Goal: Information Seeking & Learning: Learn about a topic

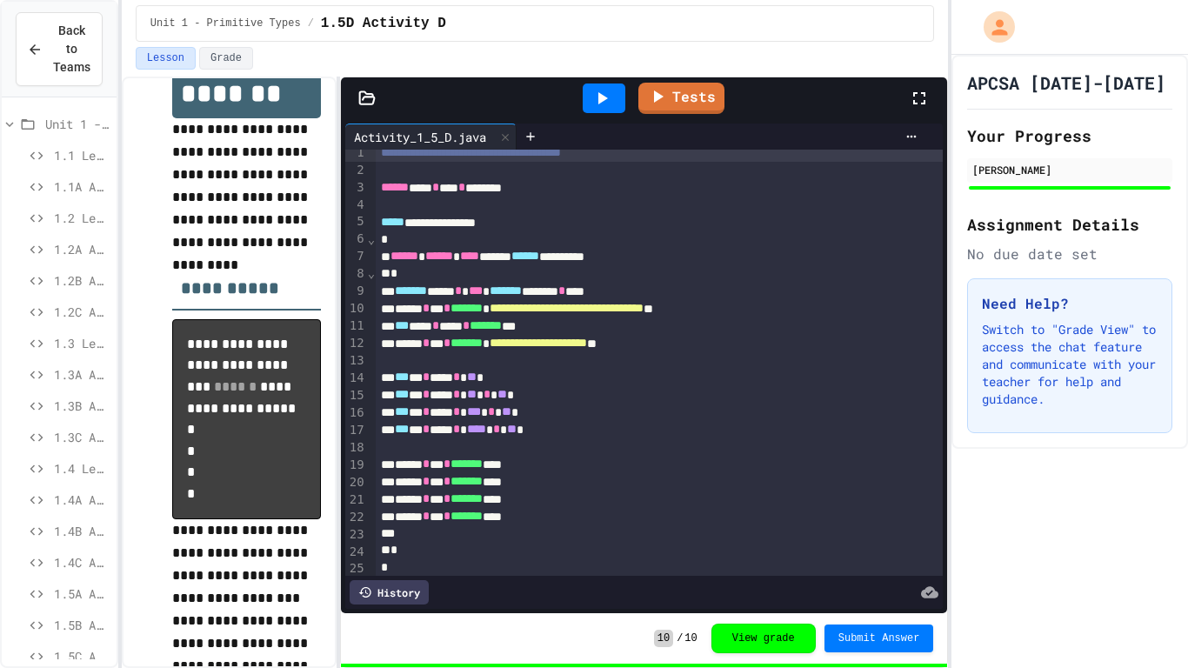
scroll to position [117, 0]
click at [91, 479] on span "1.5A Activity A" at bounding box center [82, 477] width 56 height 18
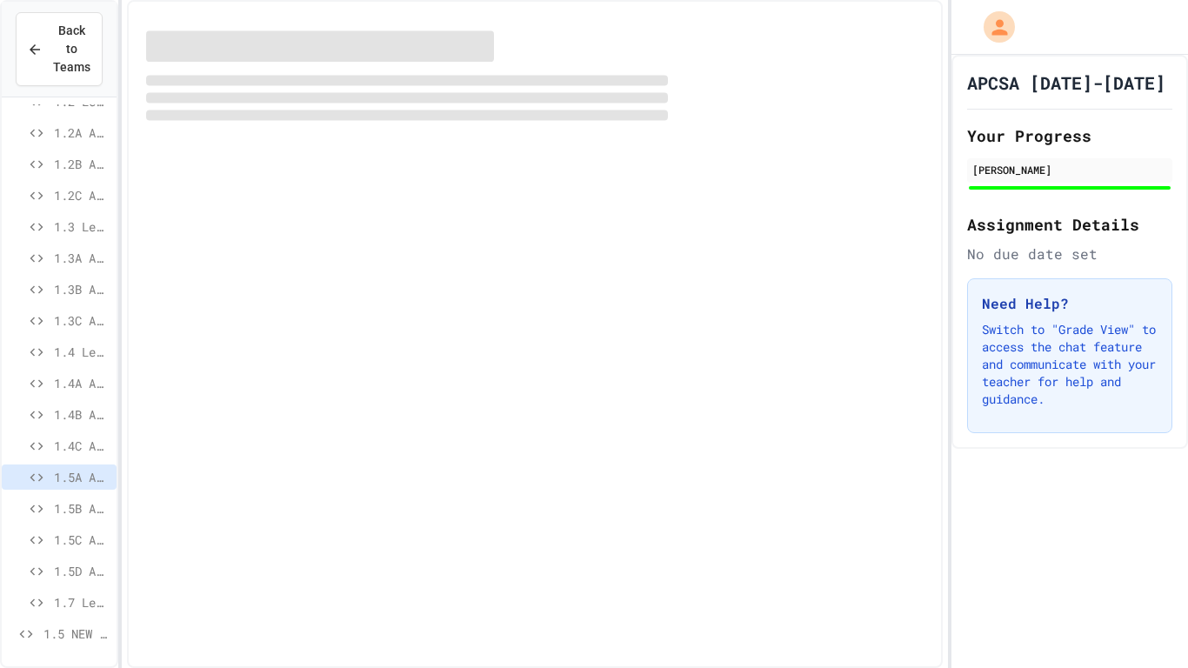
scroll to position [103, 0]
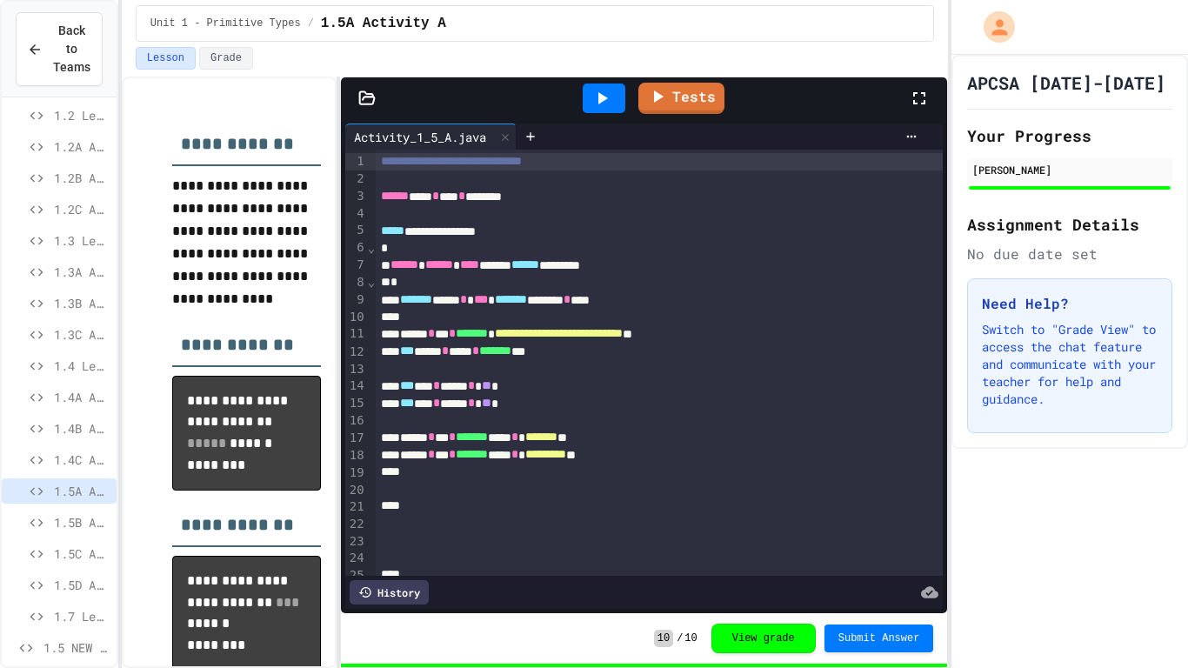
click at [86, 516] on span "1.5B Activity B" at bounding box center [82, 522] width 56 height 18
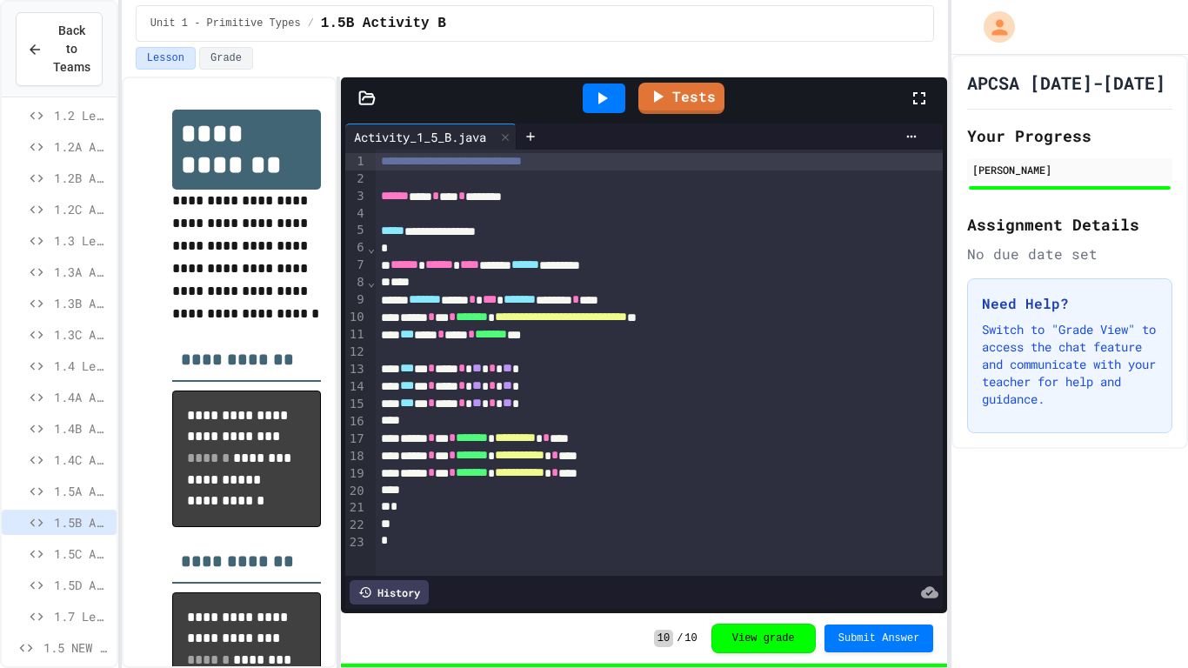
click at [83, 553] on span "1.5C Activity C" at bounding box center [82, 554] width 56 height 18
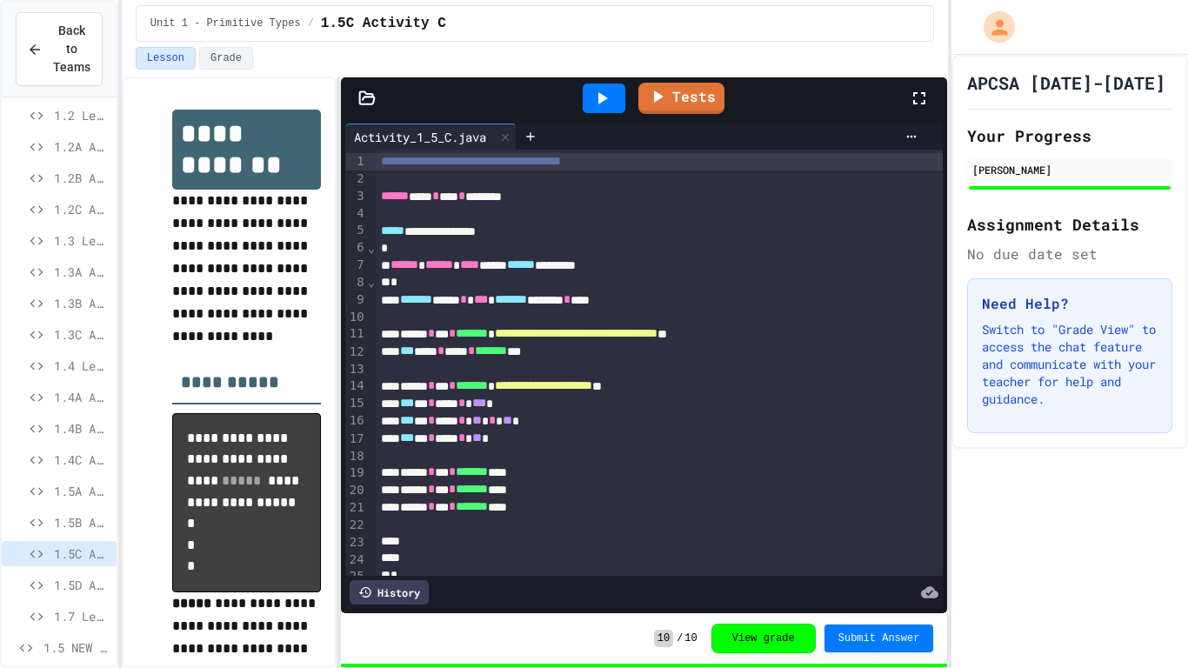
click at [74, 518] on span "1.5B Activity B" at bounding box center [82, 522] width 56 height 18
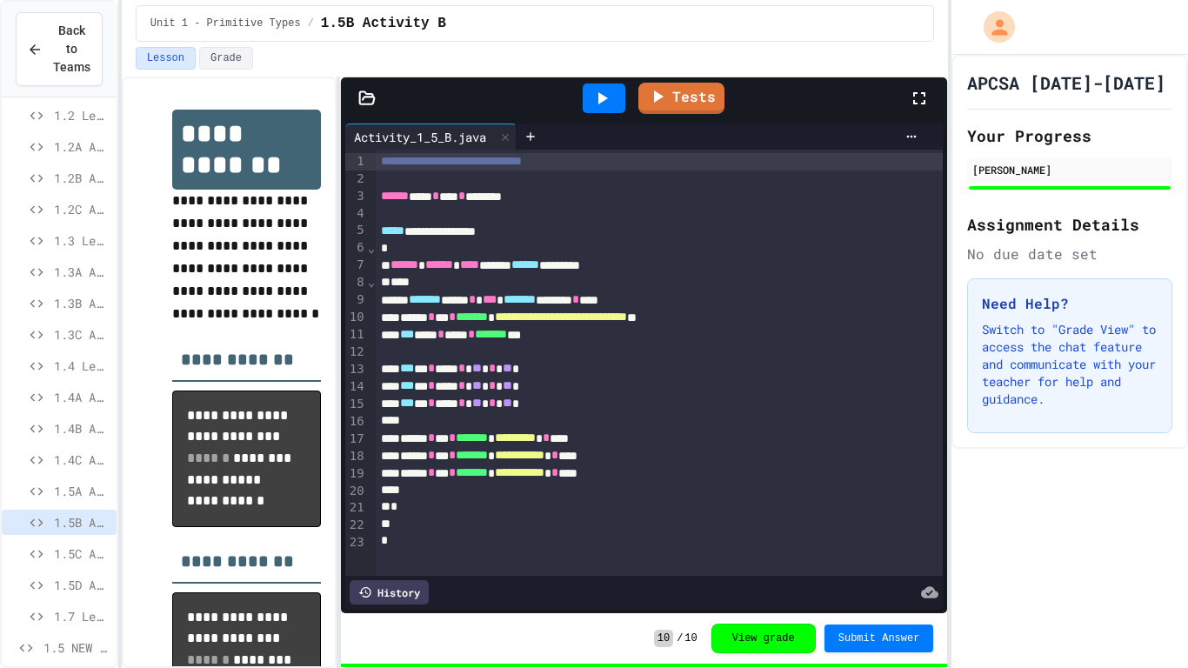
click at [79, 491] on span "1.5A Activity A" at bounding box center [82, 491] width 56 height 18
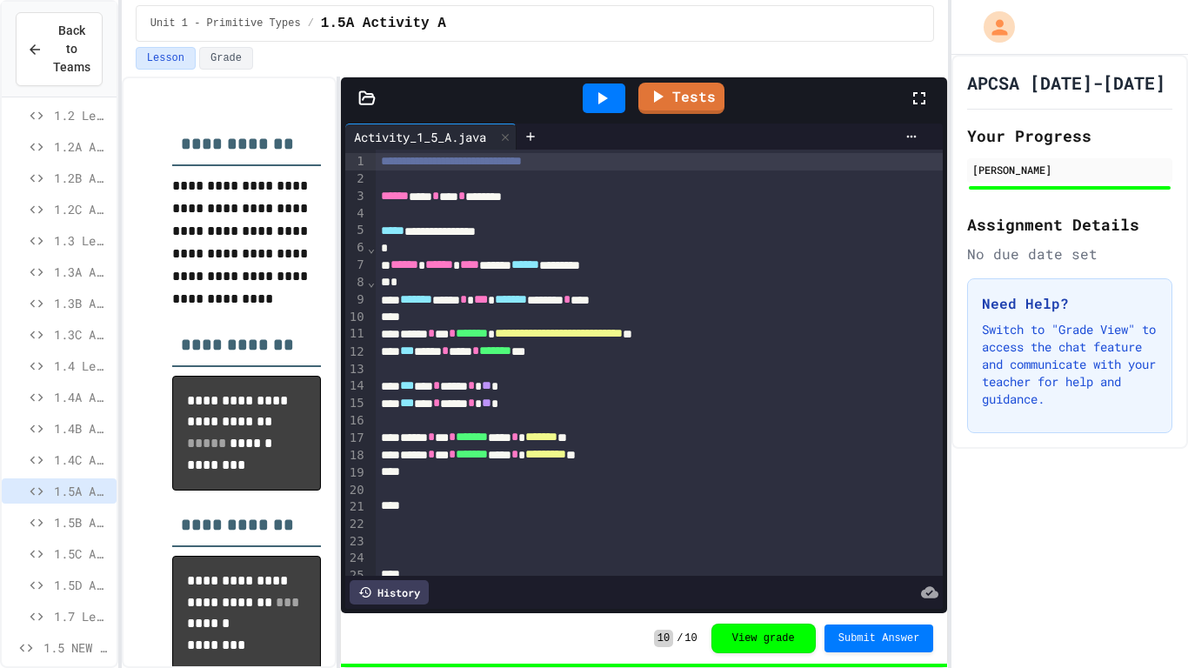
click at [82, 518] on span "1.5B Activity B" at bounding box center [82, 522] width 56 height 18
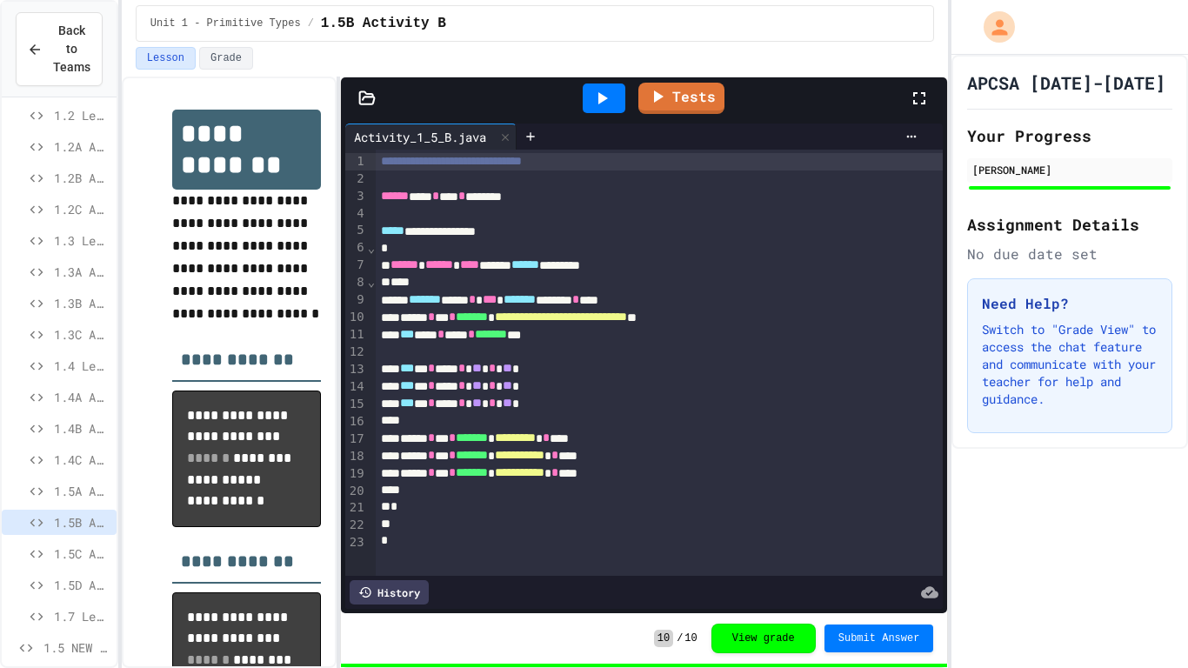
click at [607, 110] on div at bounding box center [604, 99] width 43 height 30
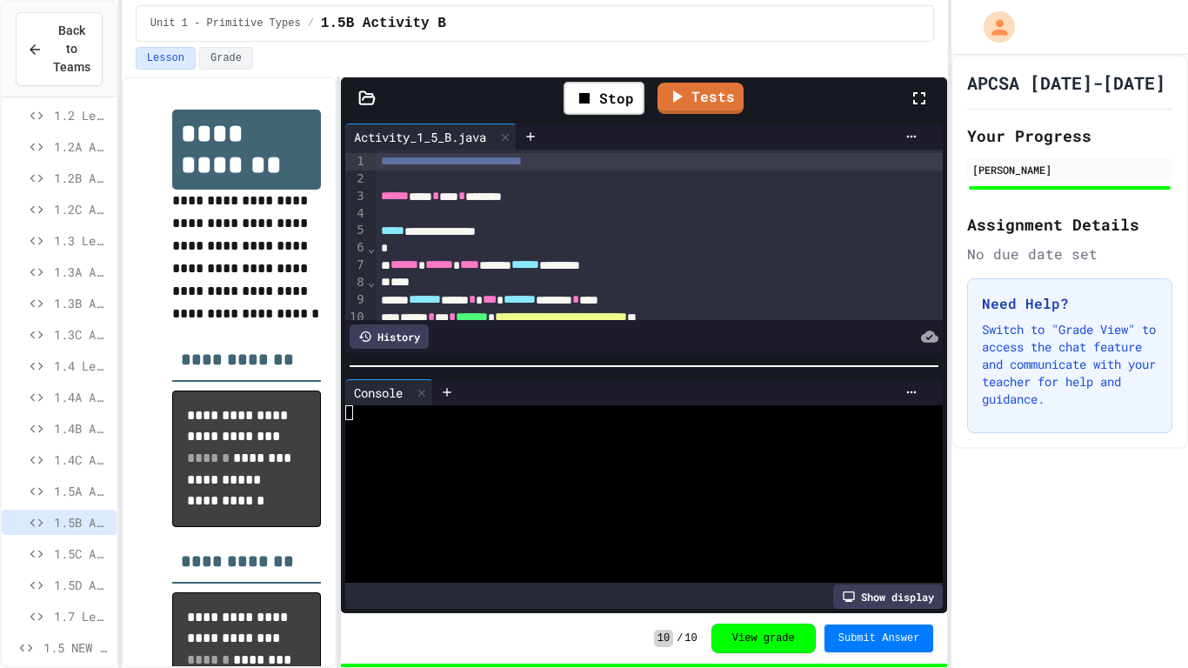
click at [633, 503] on div at bounding box center [634, 501] width 579 height 15
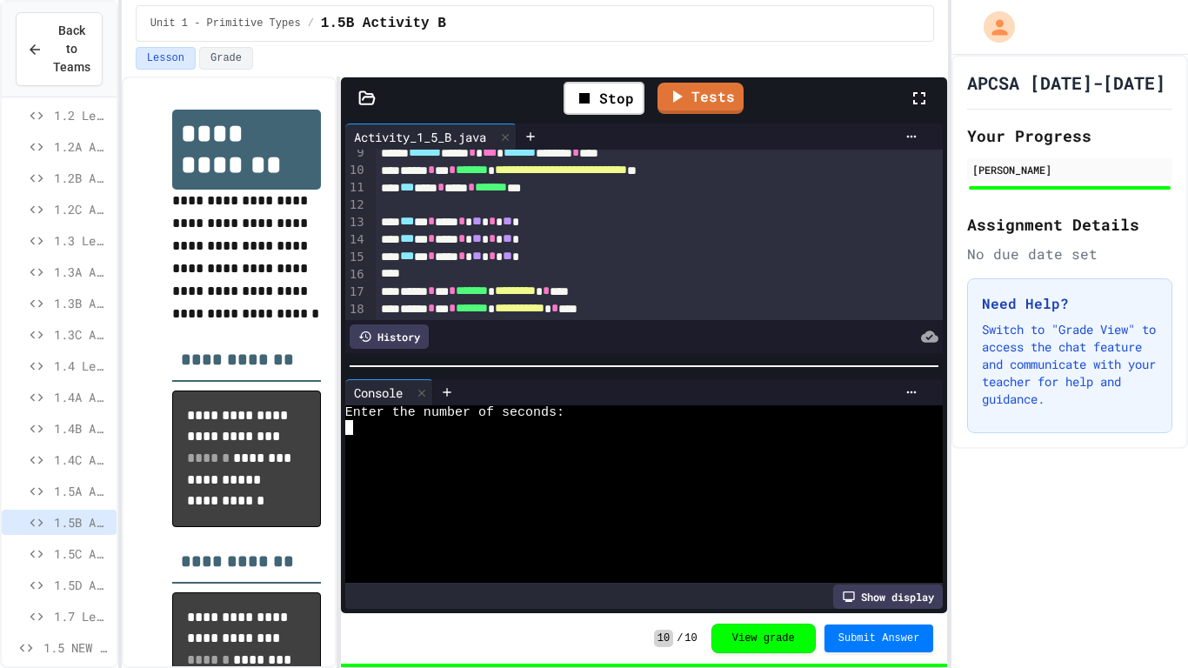
scroll to position [162, 0]
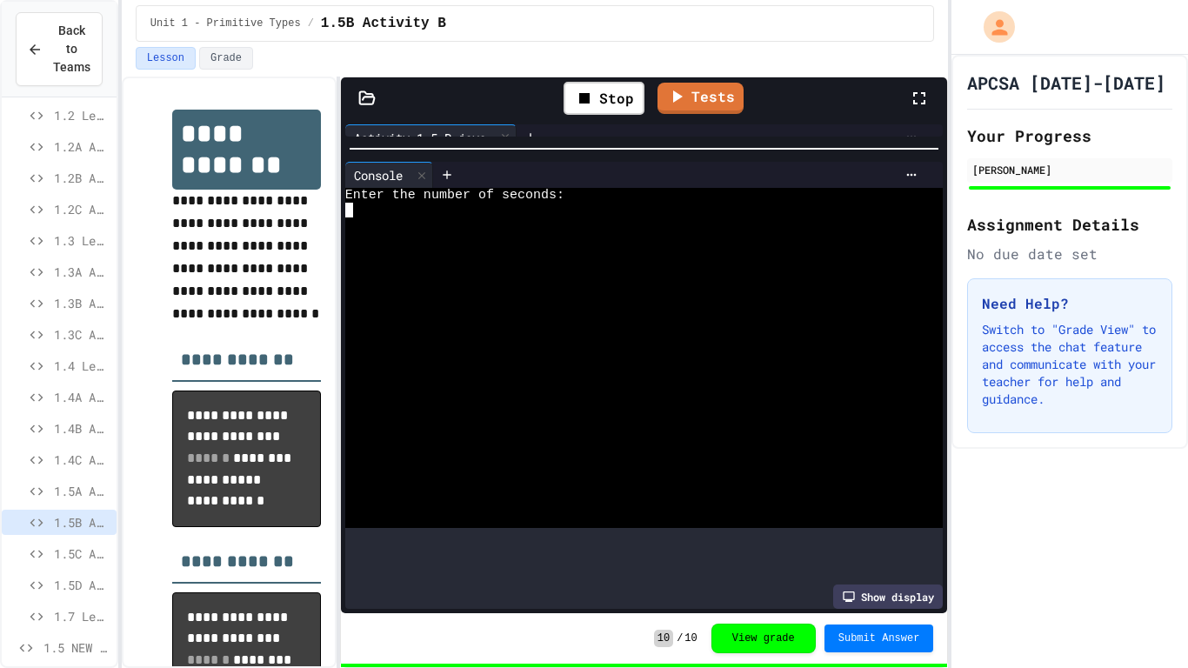
click at [744, 142] on div at bounding box center [644, 148] width 607 height 17
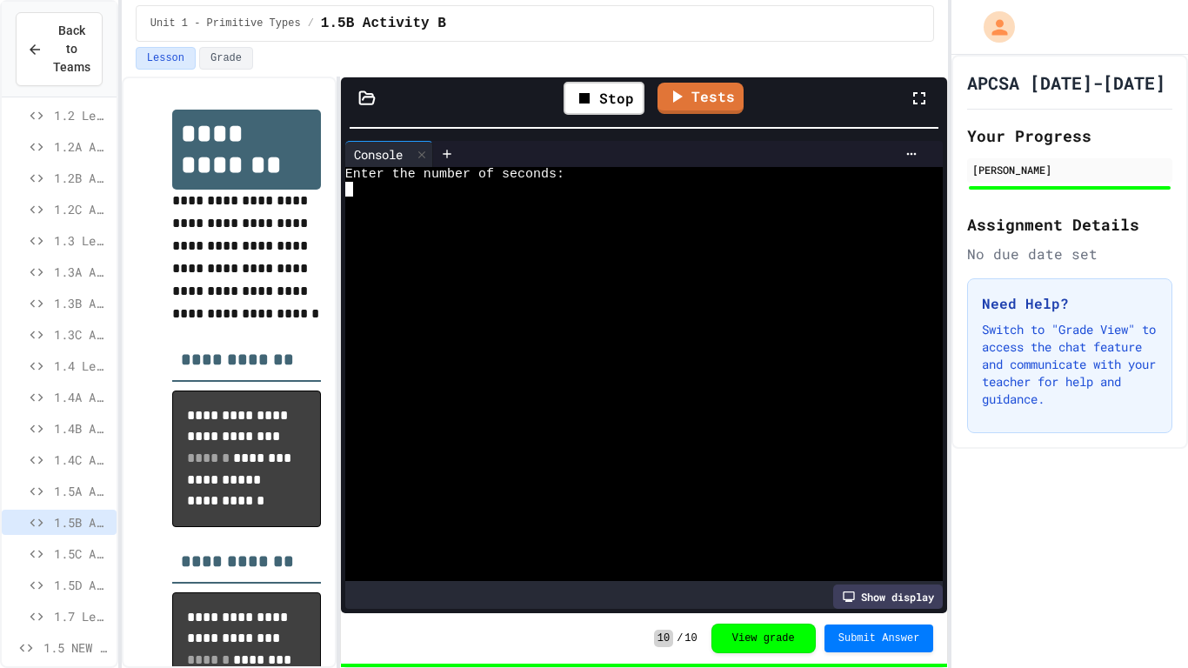
click at [753, 104] on div "**********" at bounding box center [644, 345] width 607 height 536
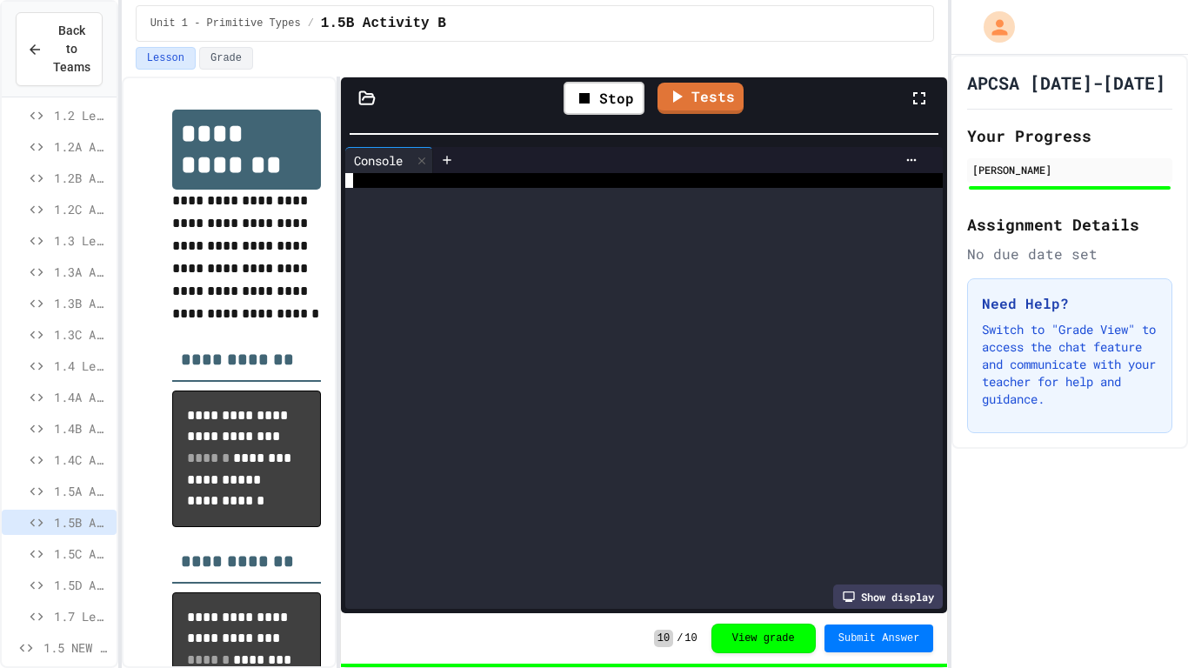
scroll to position [0, 0]
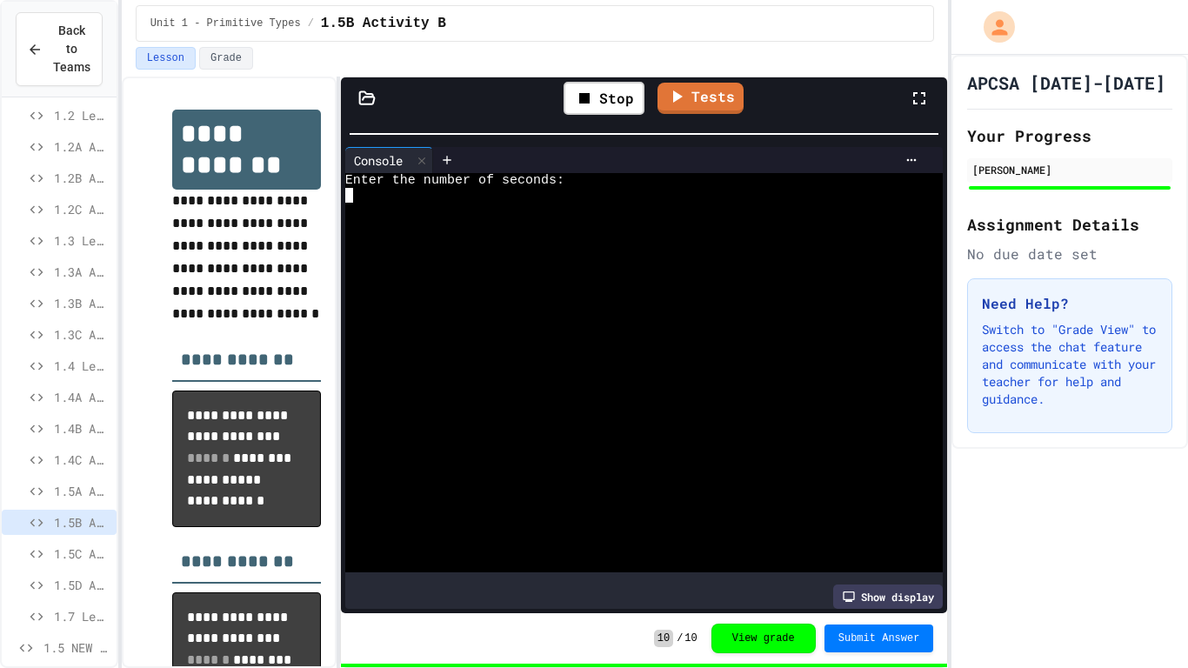
click at [771, 75] on div "**********" at bounding box center [535, 334] width 827 height 668
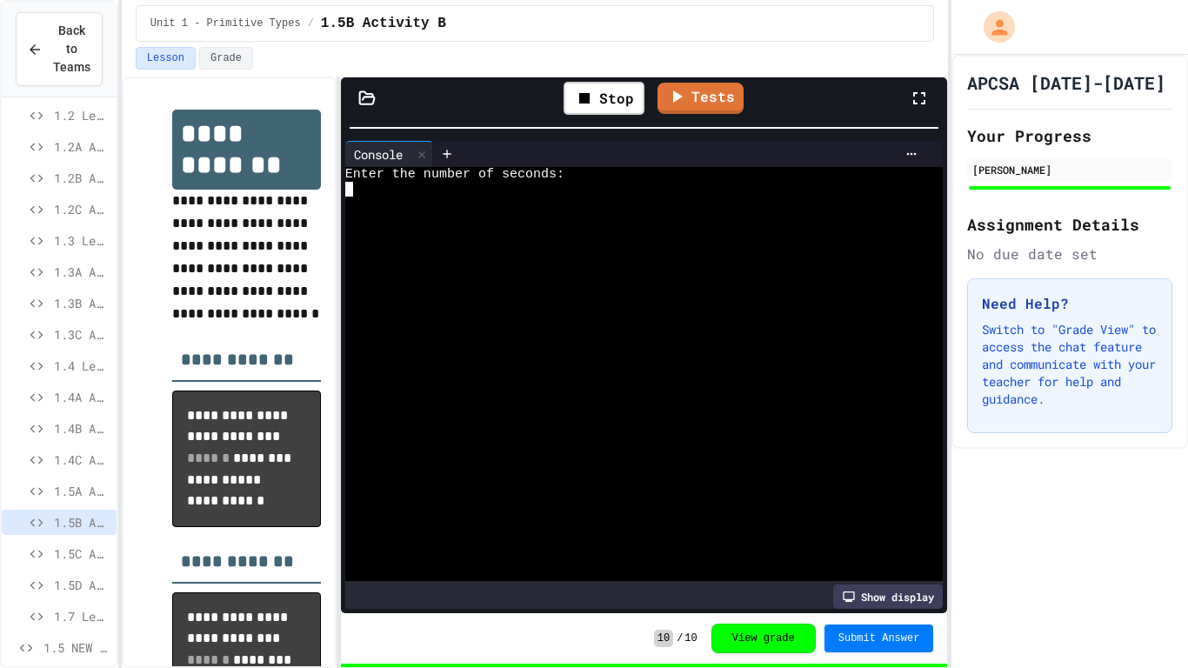
click at [927, 107] on icon at bounding box center [919, 98] width 21 height 21
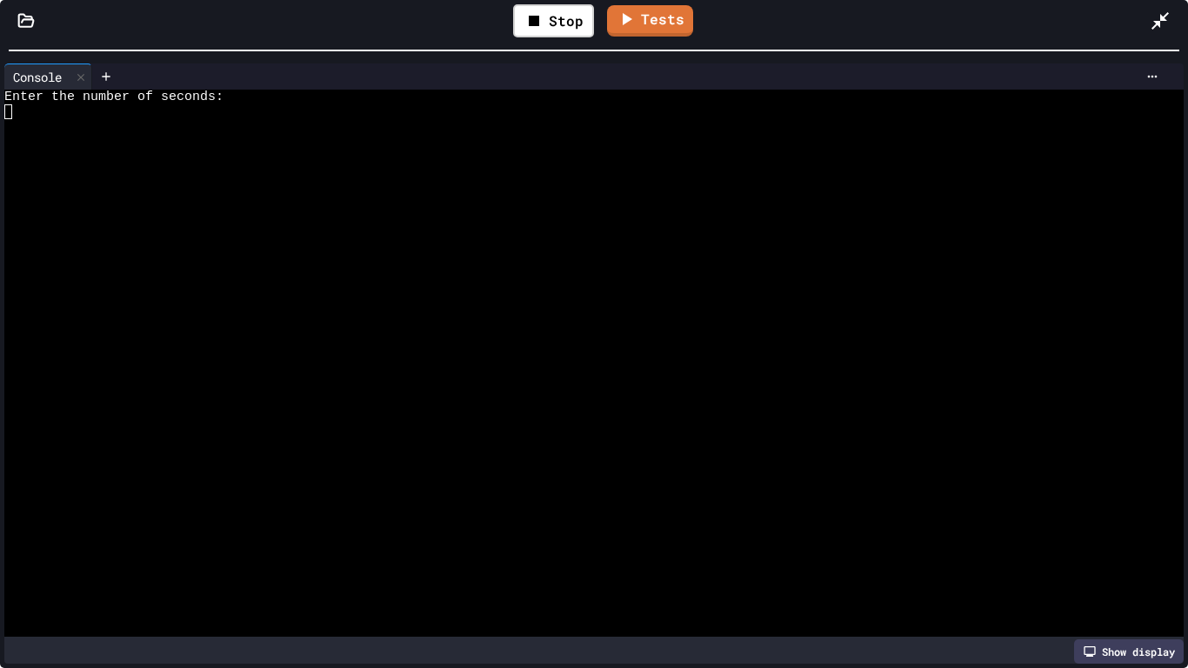
click at [629, 218] on div at bounding box center [587, 215] width 1167 height 15
click at [552, 35] on div "Stop" at bounding box center [553, 20] width 81 height 33
click at [552, 35] on div at bounding box center [553, 21] width 43 height 30
click at [477, 137] on div at bounding box center [587, 141] width 1167 height 15
click at [554, 31] on div at bounding box center [553, 21] width 43 height 30
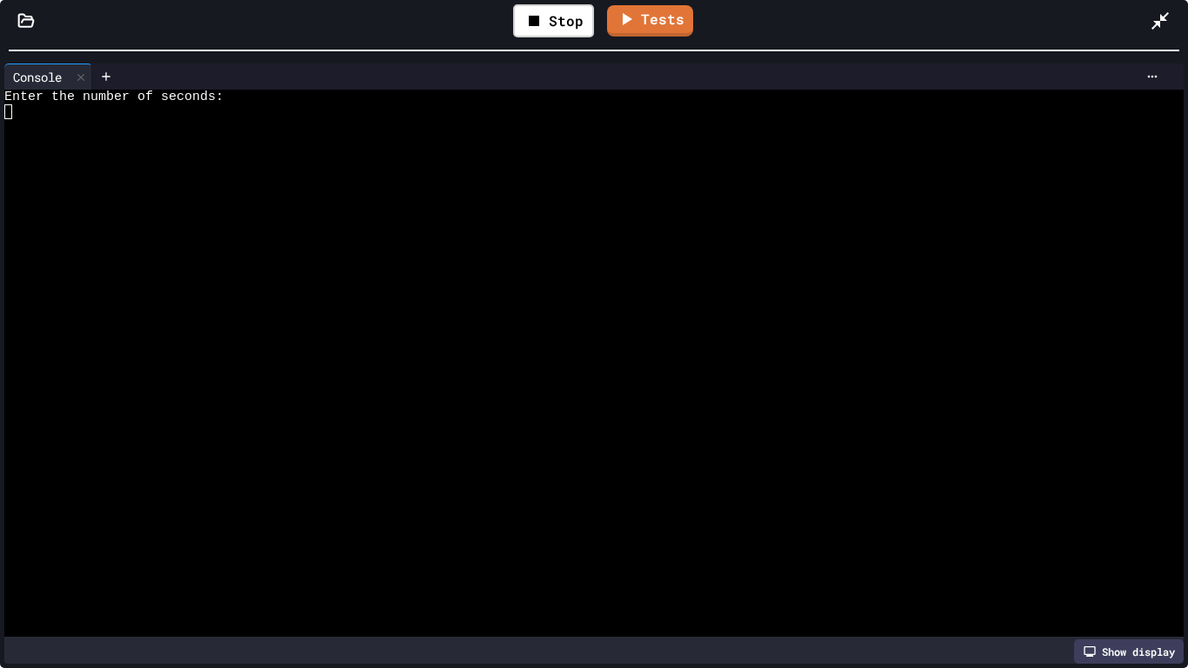
click at [471, 130] on div at bounding box center [587, 126] width 1167 height 15
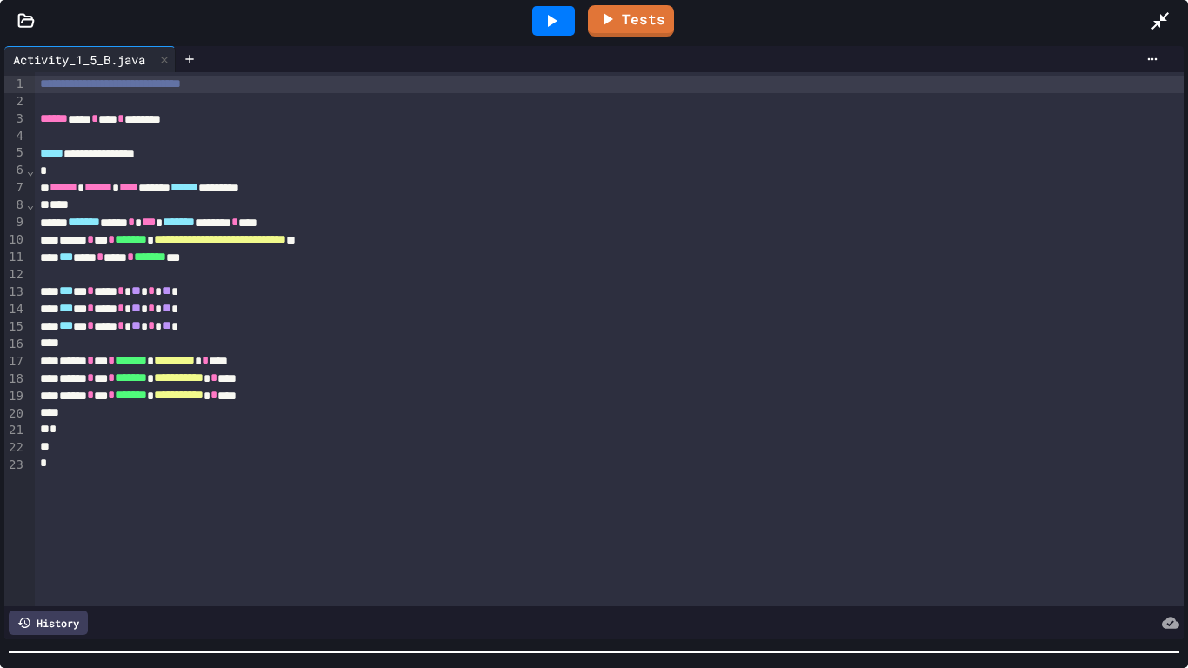
click at [520, 562] on div "**********" at bounding box center [594, 355] width 1188 height 626
click at [1163, 15] on icon at bounding box center [1160, 20] width 21 height 21
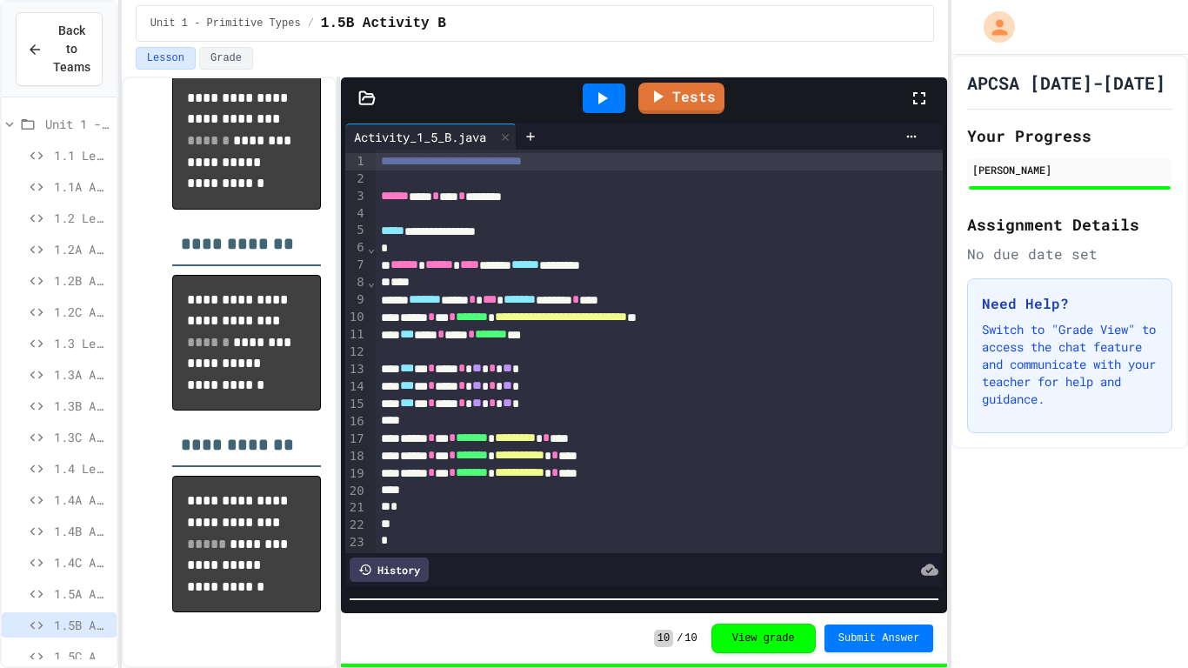
click at [598, 84] on div at bounding box center [604, 99] width 43 height 30
click at [525, 0] on div "**********" at bounding box center [535, 334] width 827 height 668
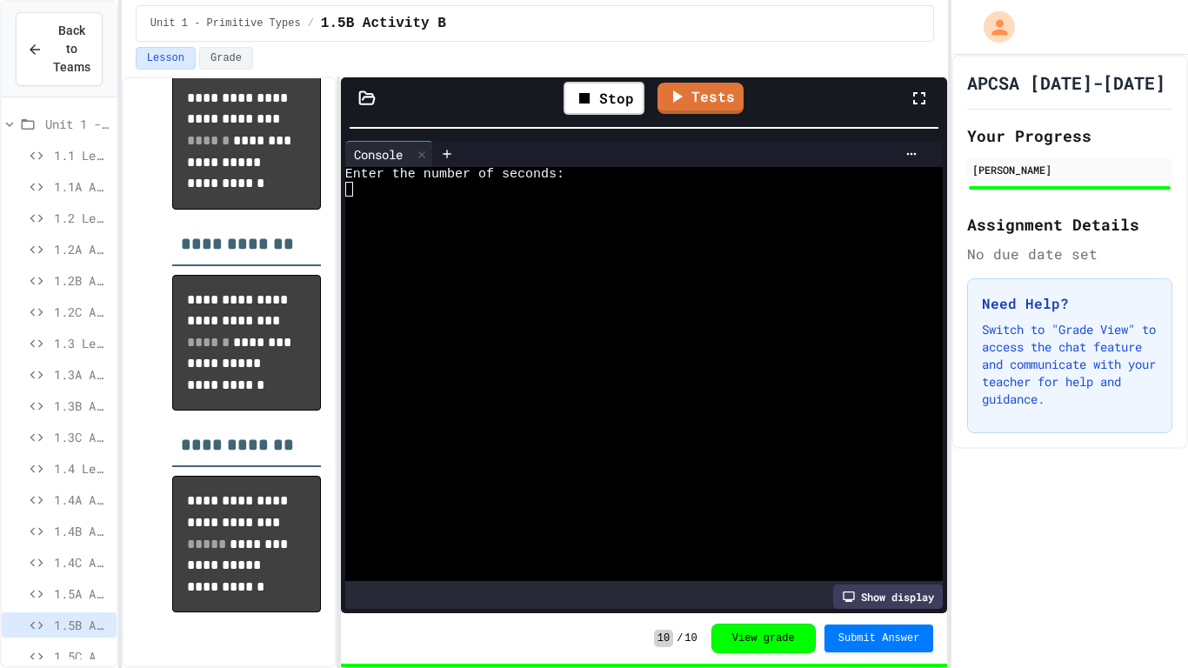
click at [560, 285] on div at bounding box center [634, 292] width 579 height 15
